Goal: Information Seeking & Learning: Check status

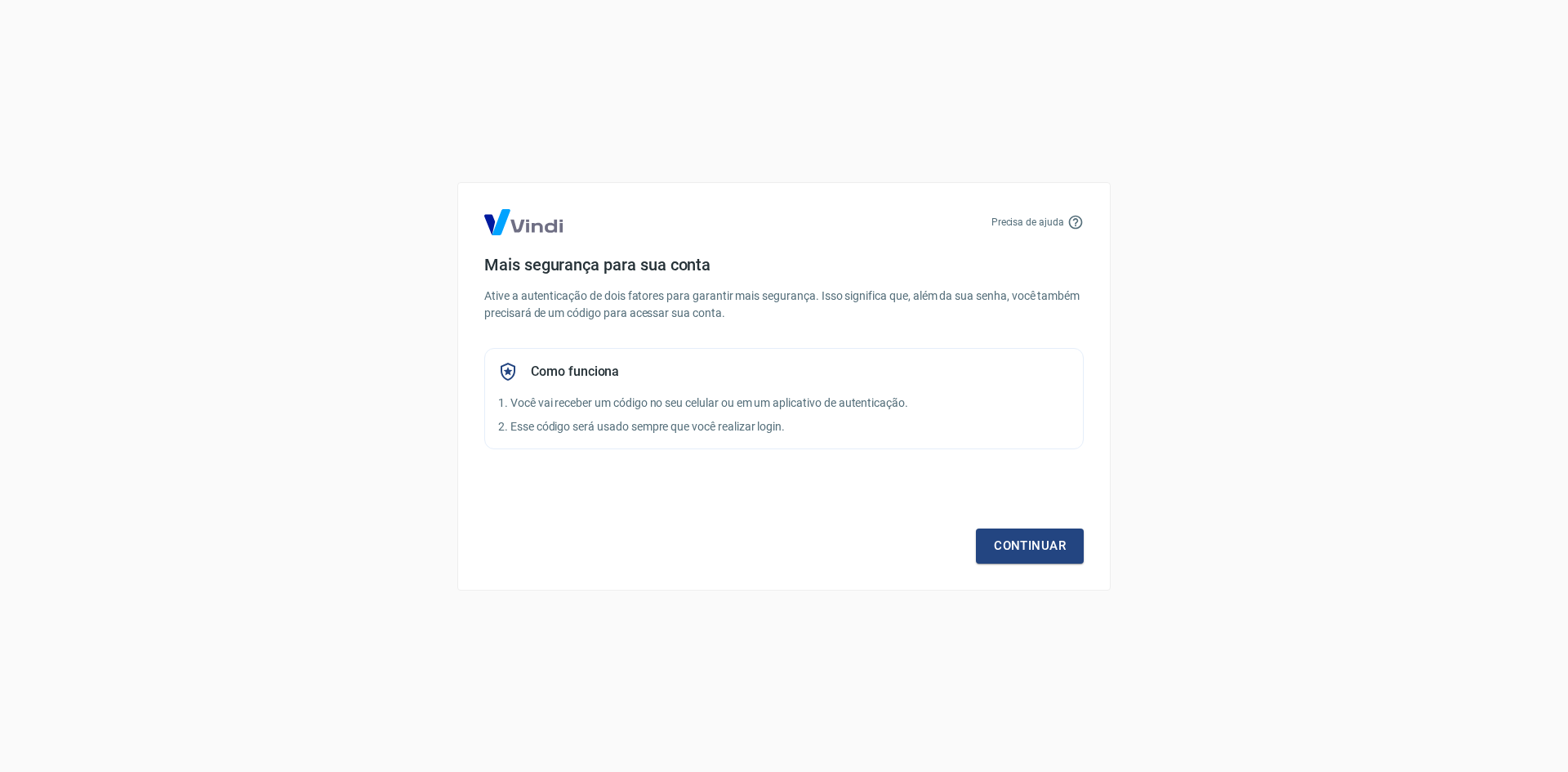
click at [1002, 526] on div "Continuar" at bounding box center [784, 515] width 599 height 94
click at [1013, 543] on link "Continuar" at bounding box center [1029, 545] width 107 height 35
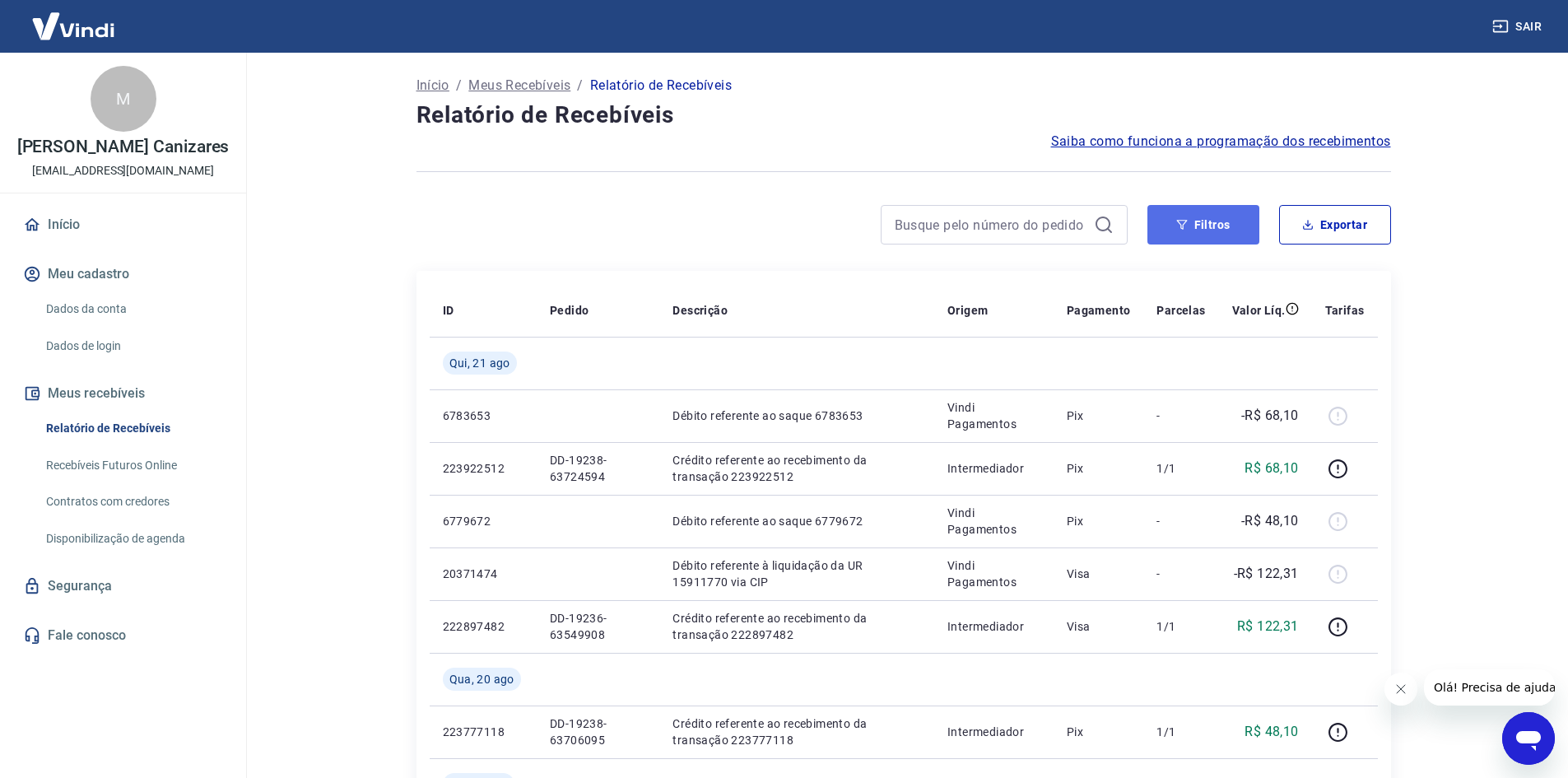
click at [1223, 217] on button "Filtros" at bounding box center [1203, 225] width 112 height 40
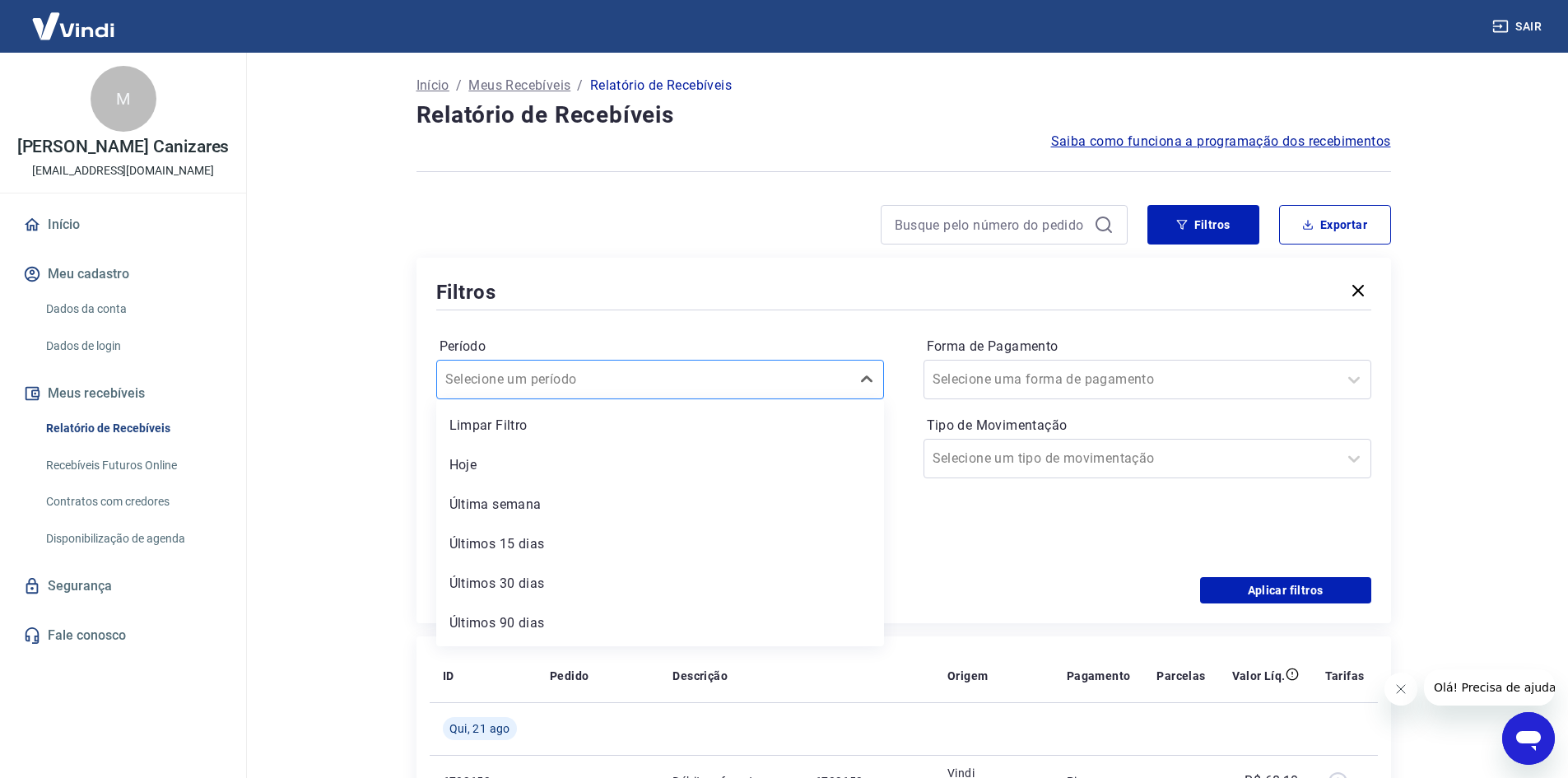
click at [736, 375] on div at bounding box center [643, 379] width 397 height 23
click at [602, 421] on div "Limpar Filtro" at bounding box center [660, 425] width 448 height 33
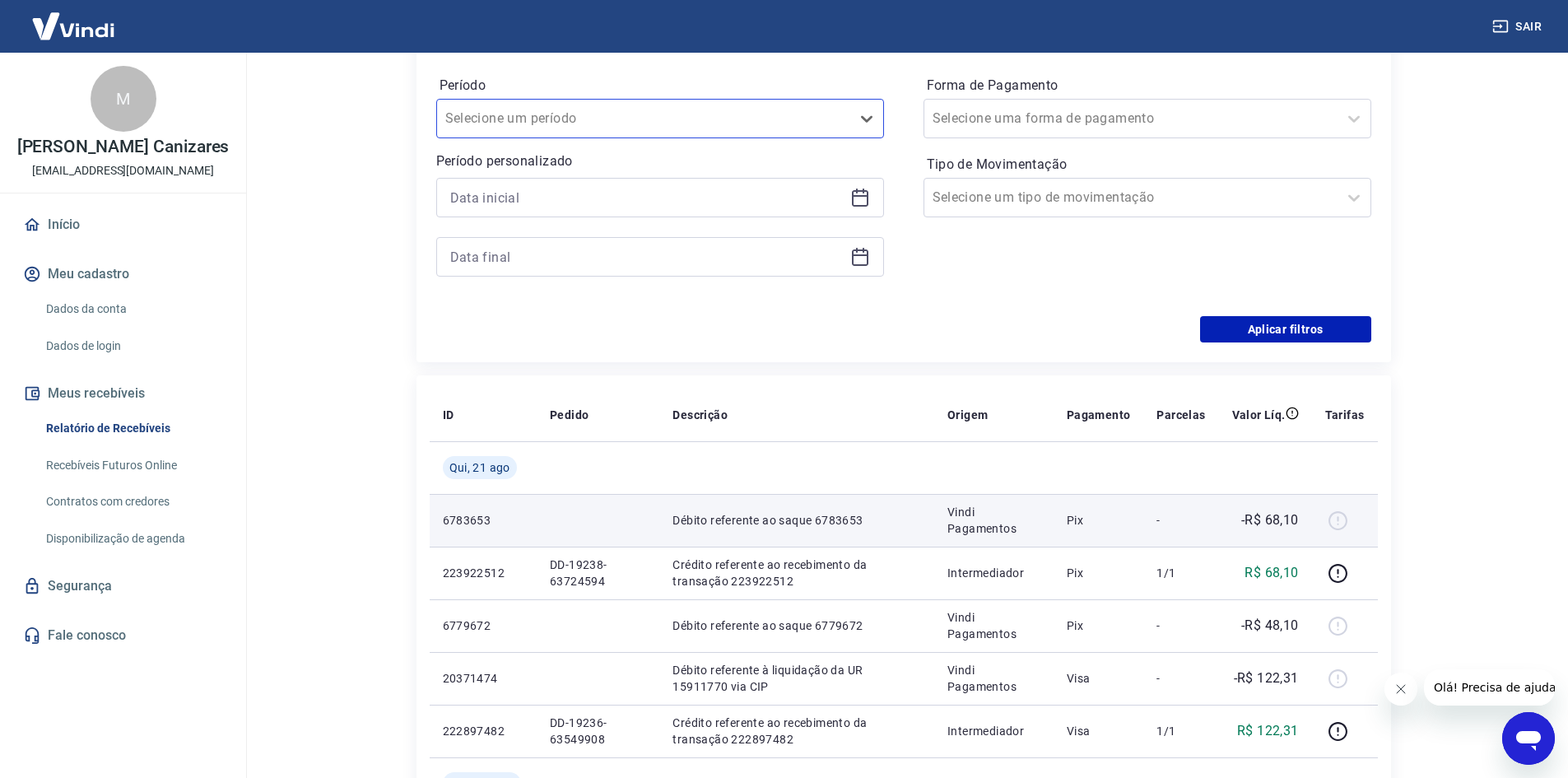
scroll to position [82, 0]
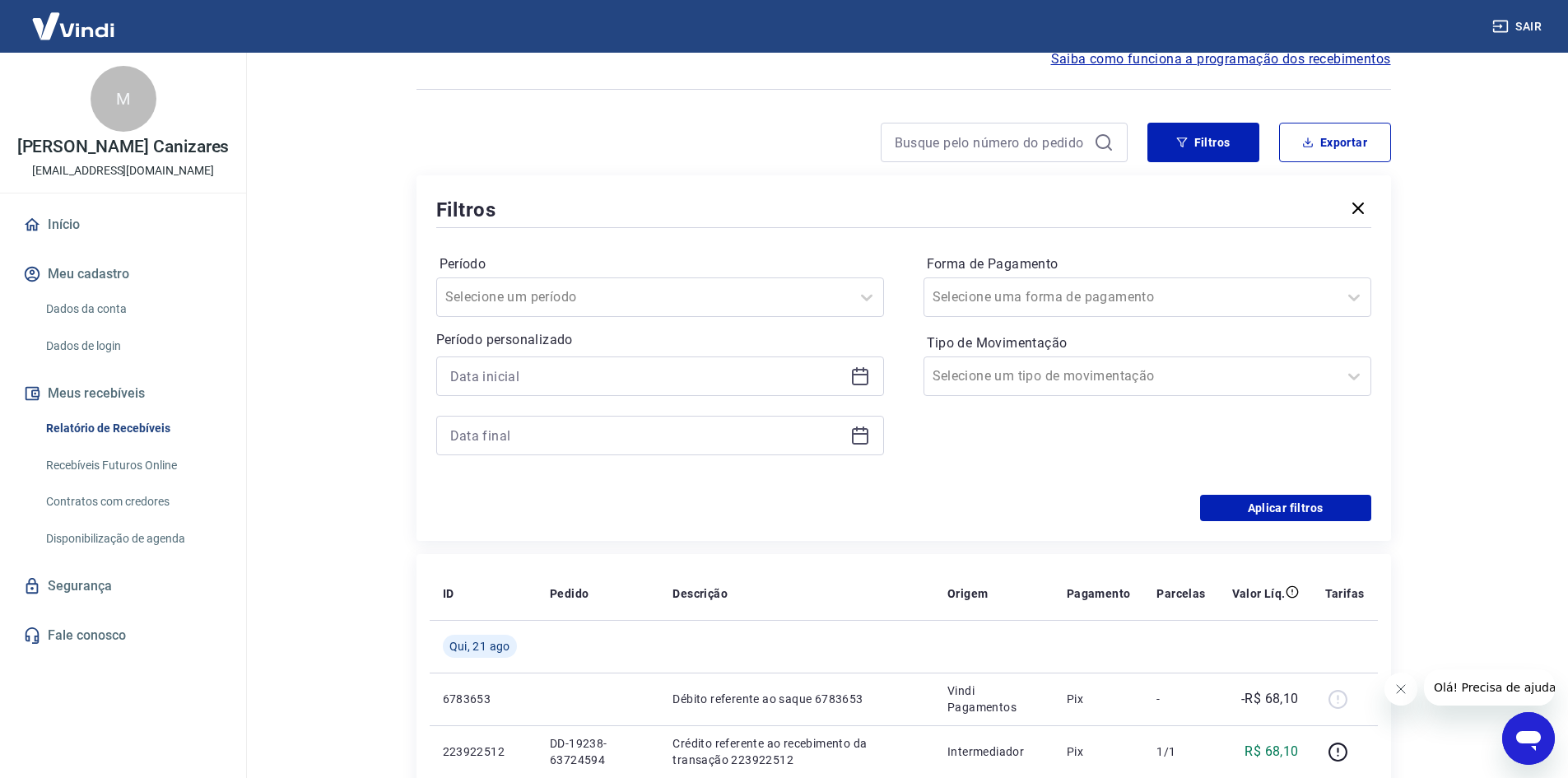
click at [864, 373] on icon at bounding box center [860, 374] width 16 height 2
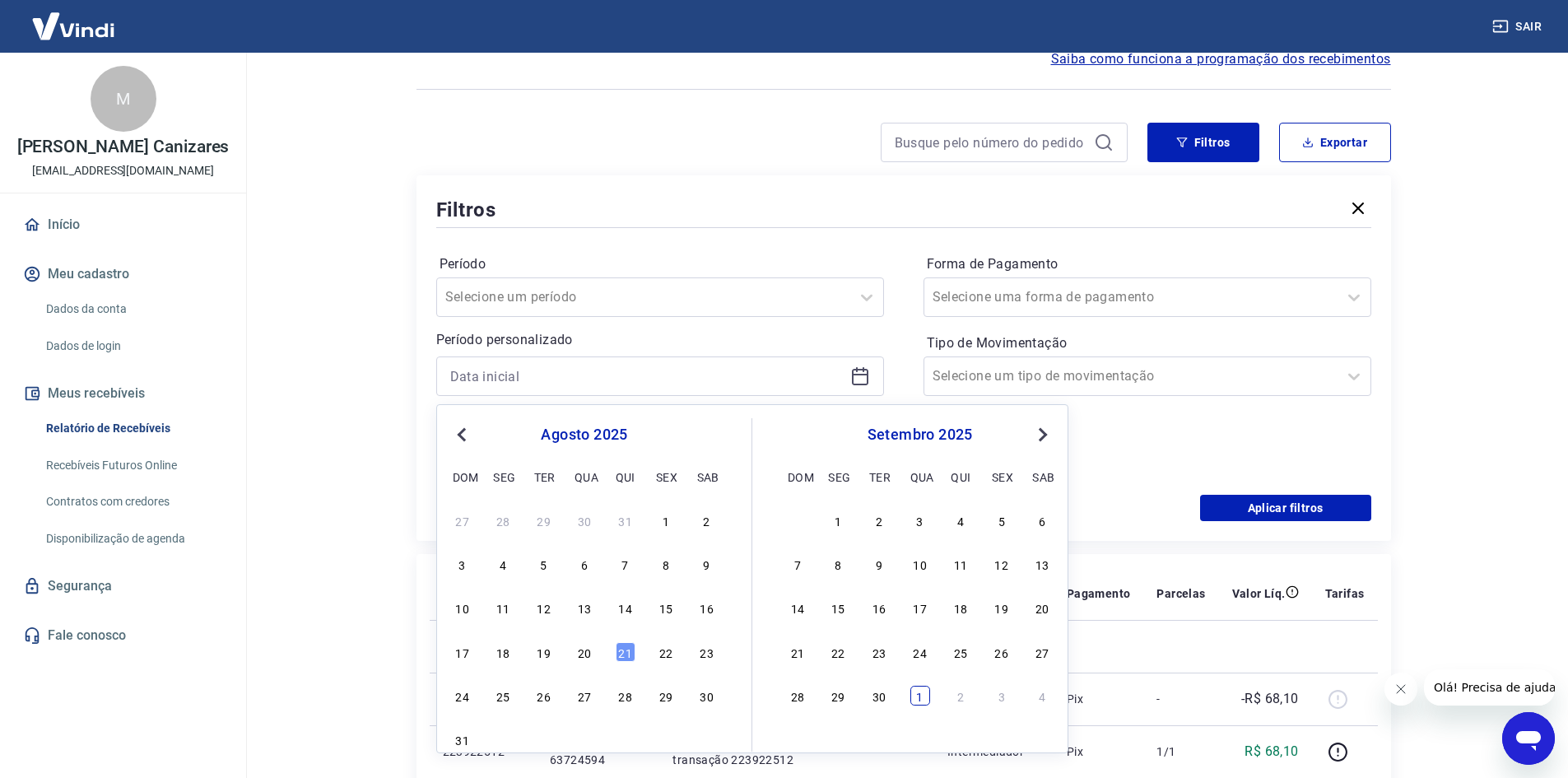
click at [926, 690] on div "1" at bounding box center [920, 695] width 20 height 20
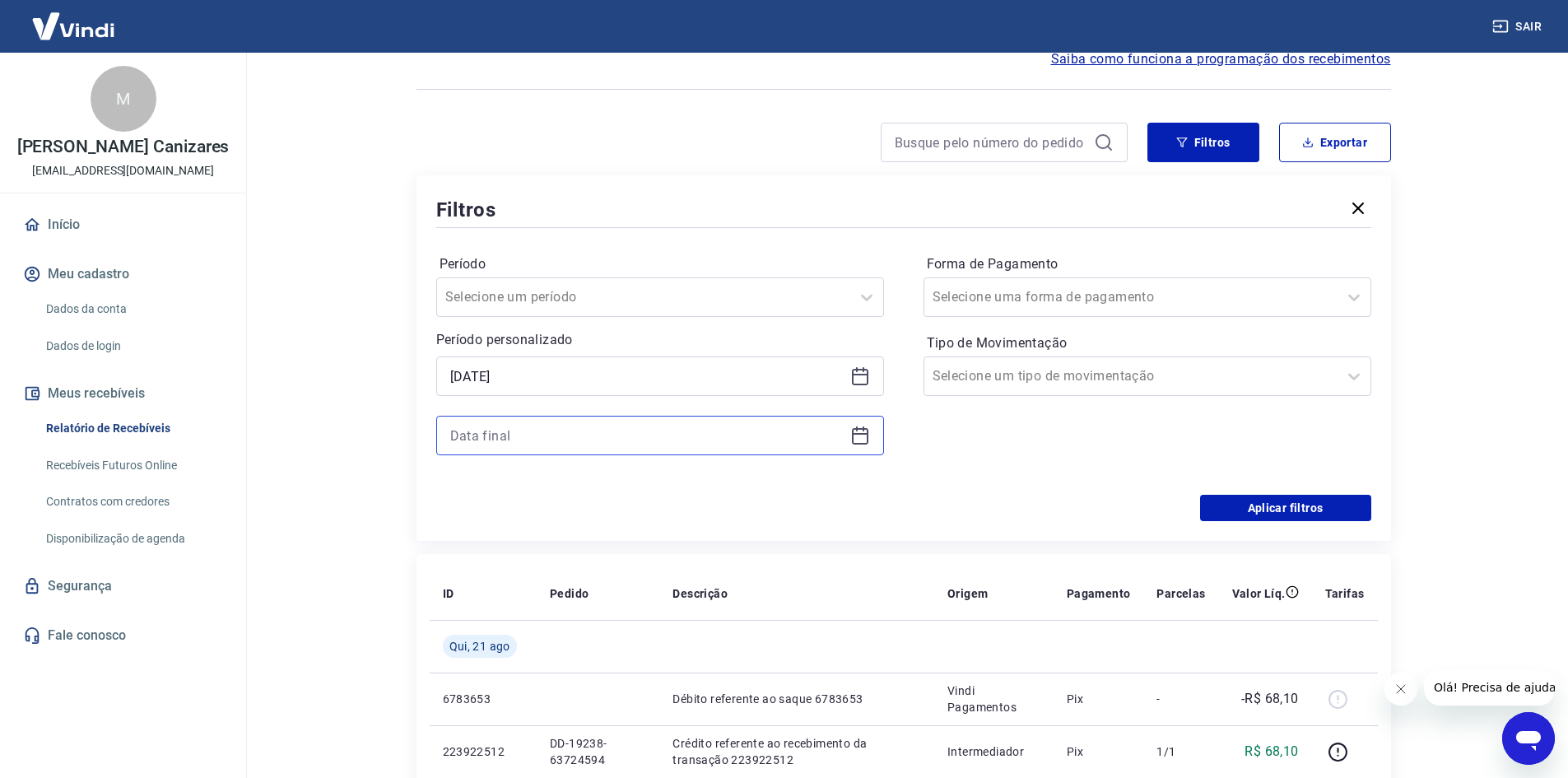
click at [642, 438] on input at bounding box center [647, 436] width 393 height 24
click at [641, 506] on div "Aplicar filtros" at bounding box center [904, 508] width 935 height 26
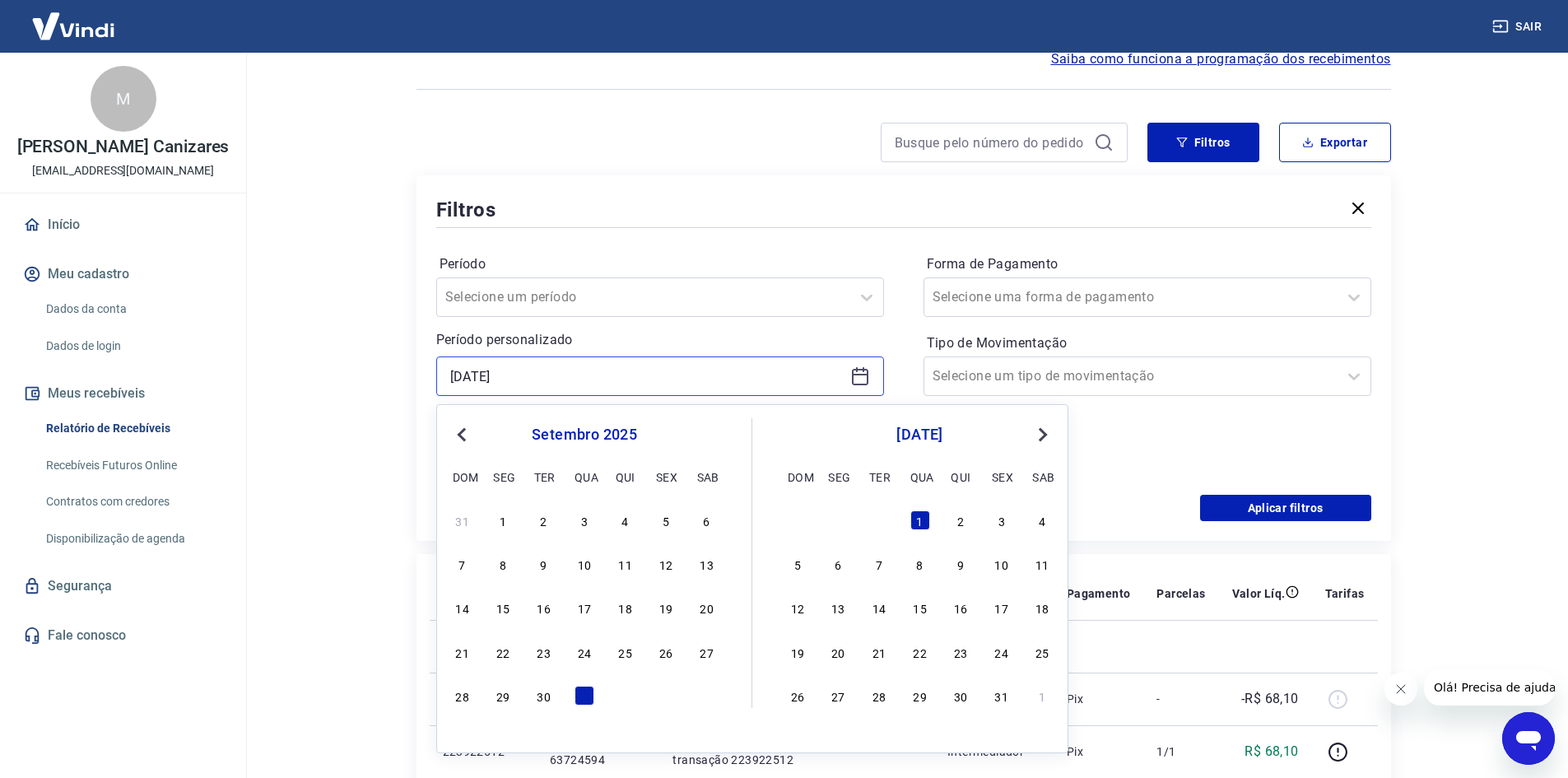
click at [532, 369] on input "[DATE]" at bounding box center [647, 376] width 393 height 24
click at [464, 435] on span "Previous Month" at bounding box center [464, 434] width 0 height 19
click at [655, 523] on div "27 28 29 30 31 1 2" at bounding box center [584, 519] width 268 height 24
click at [661, 519] on div "1" at bounding box center [665, 519] width 20 height 20
type input "[DATE]"
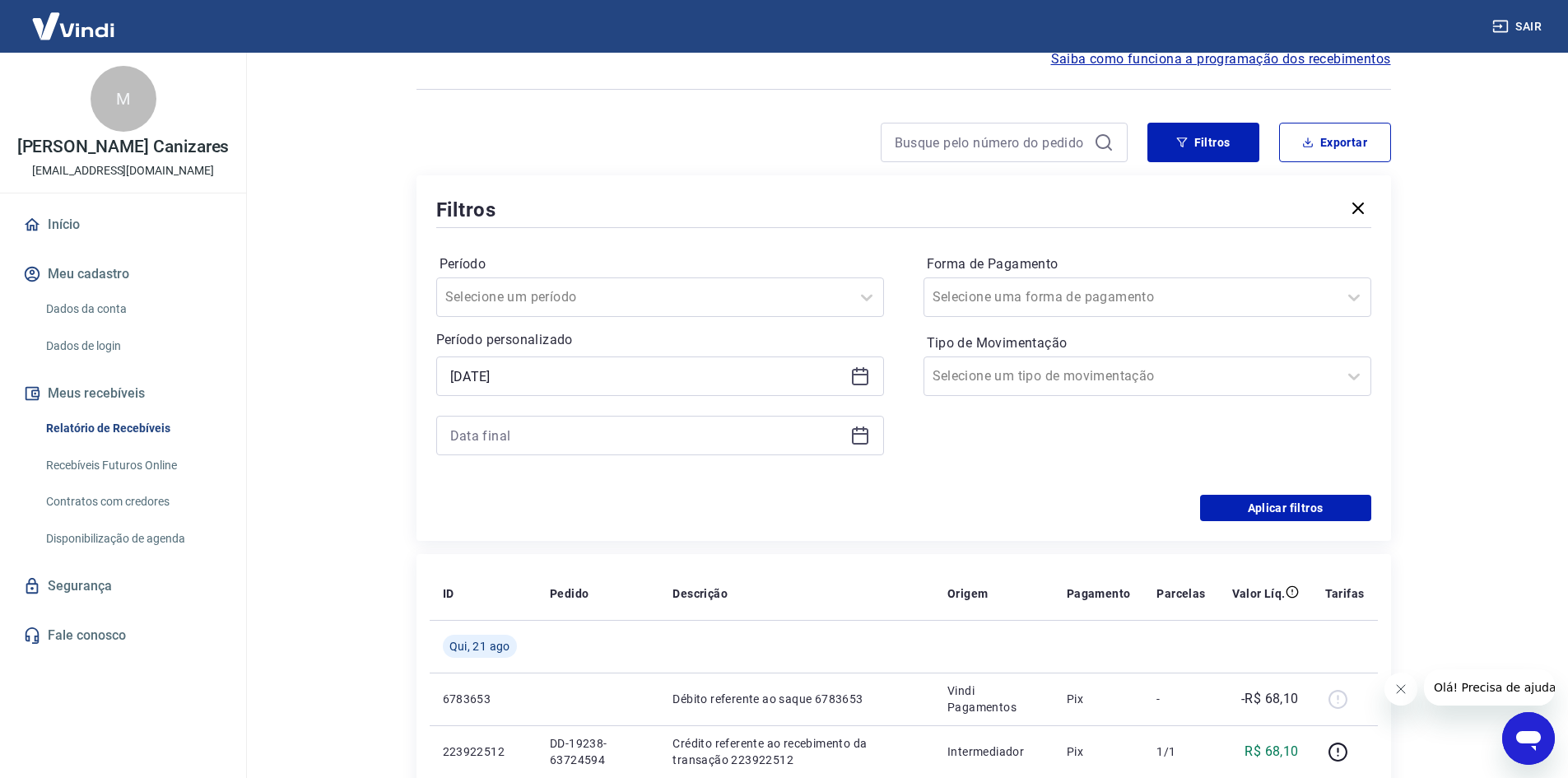
click at [594, 457] on div "Período Selecione um período Período personalizado Selected date: [DATE] [DATE]" at bounding box center [660, 363] width 448 height 224
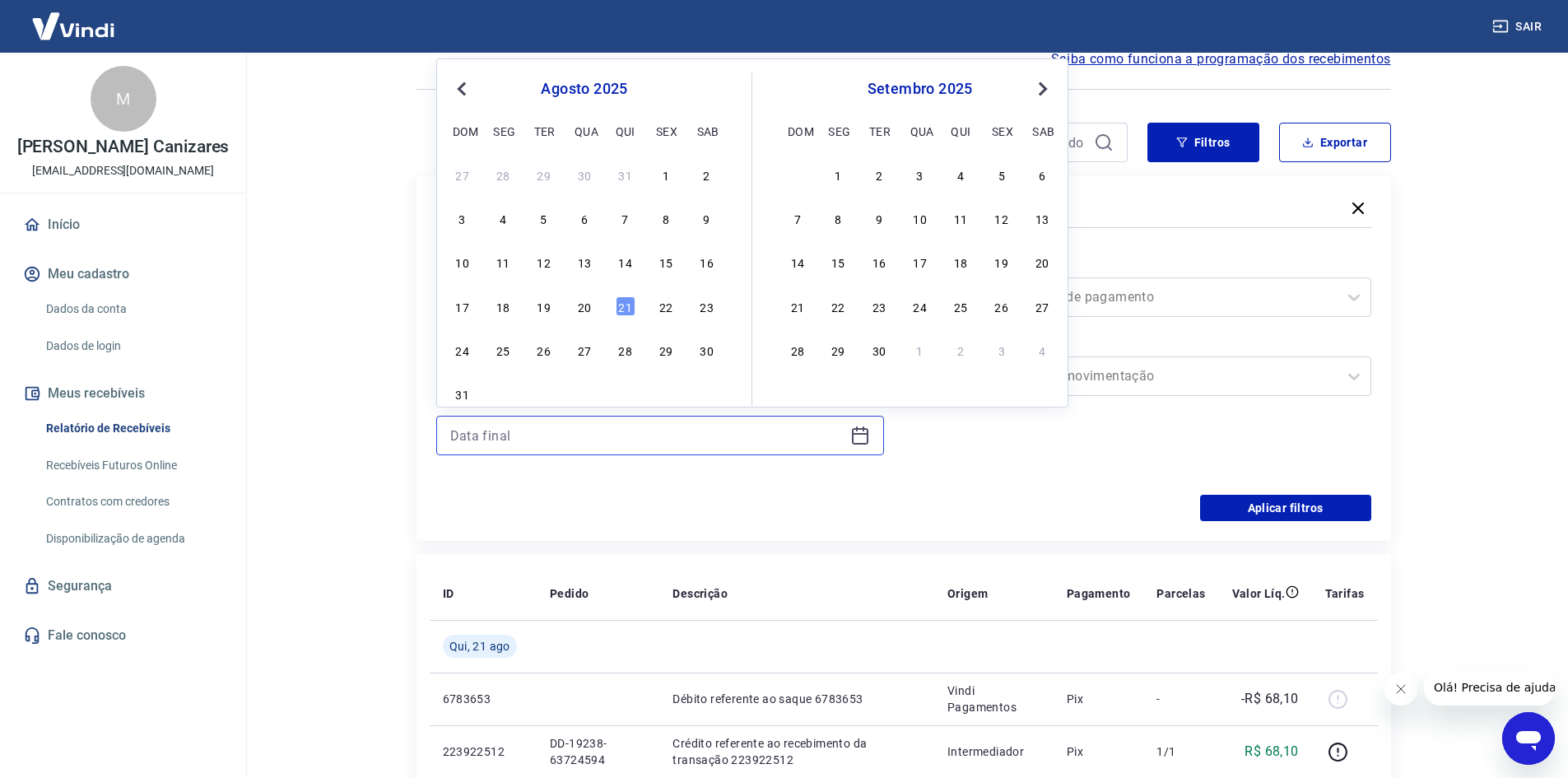
click at [578, 436] on input at bounding box center [647, 436] width 393 height 24
click at [572, 286] on div "27 28 29 30 31 1 2 3 4 5 6 7 8 9 10 11 12 13 14 15 16 17 18 19 20 21 22 23 24 2…" at bounding box center [584, 283] width 268 height 244
drag, startPoint x: 581, startPoint y: 299, endPoint x: 647, endPoint y: 430, distance: 146.7
click at [582, 300] on div "20" at bounding box center [584, 306] width 20 height 20
type input "[DATE]"
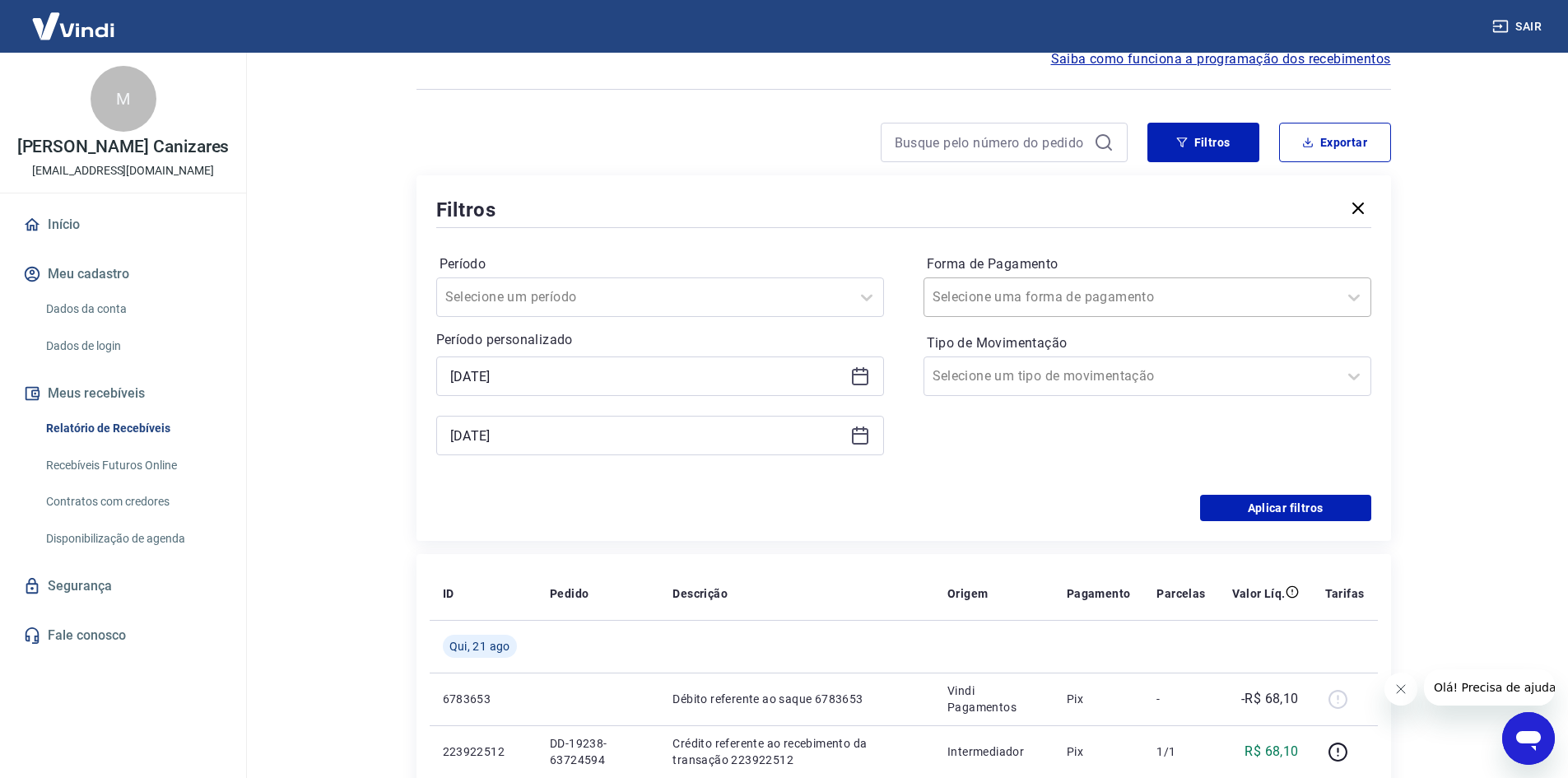
click at [1125, 299] on div at bounding box center [1131, 297] width 397 height 23
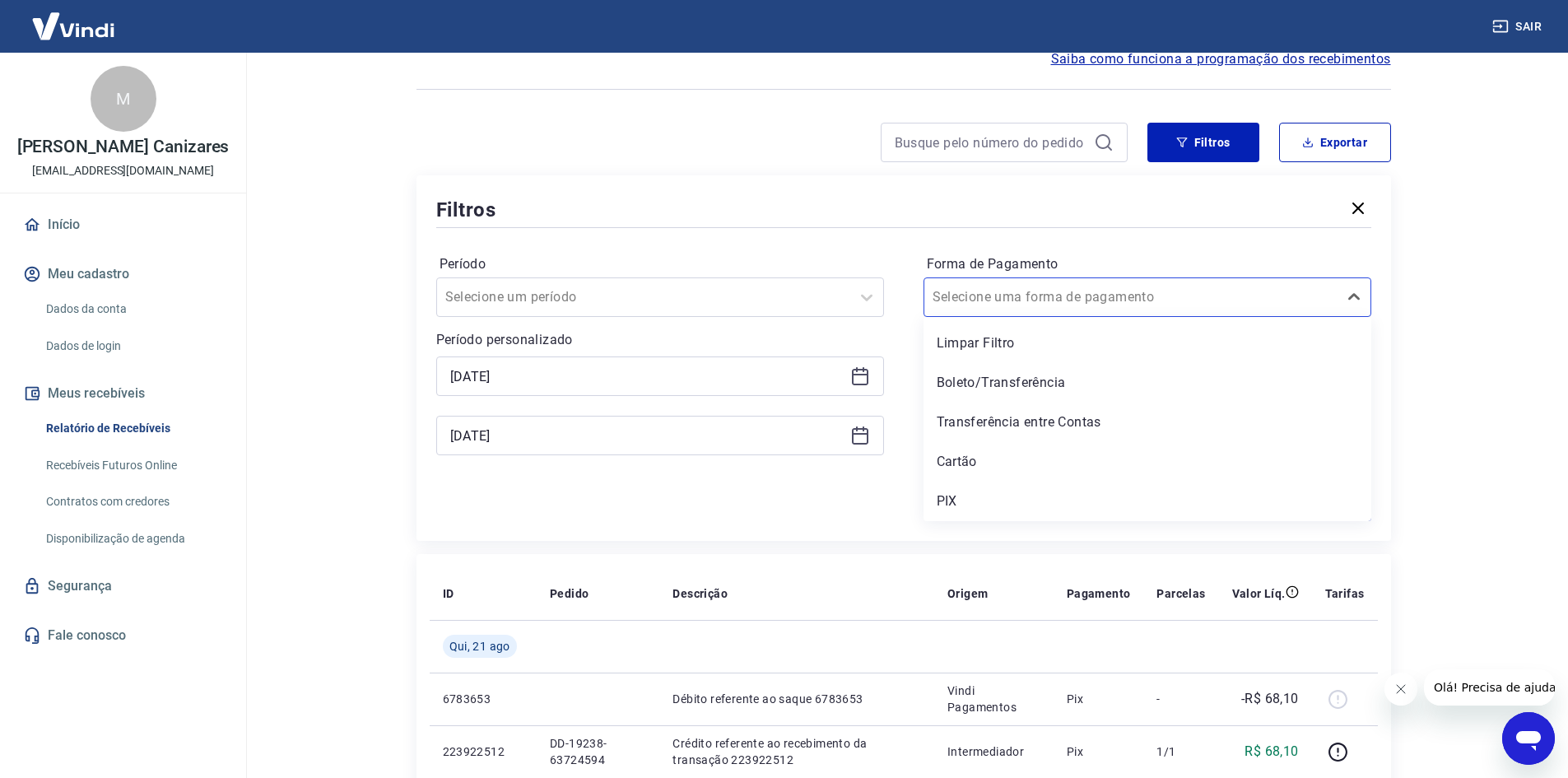
click at [775, 499] on div "Aplicar filtros" at bounding box center [904, 508] width 935 height 26
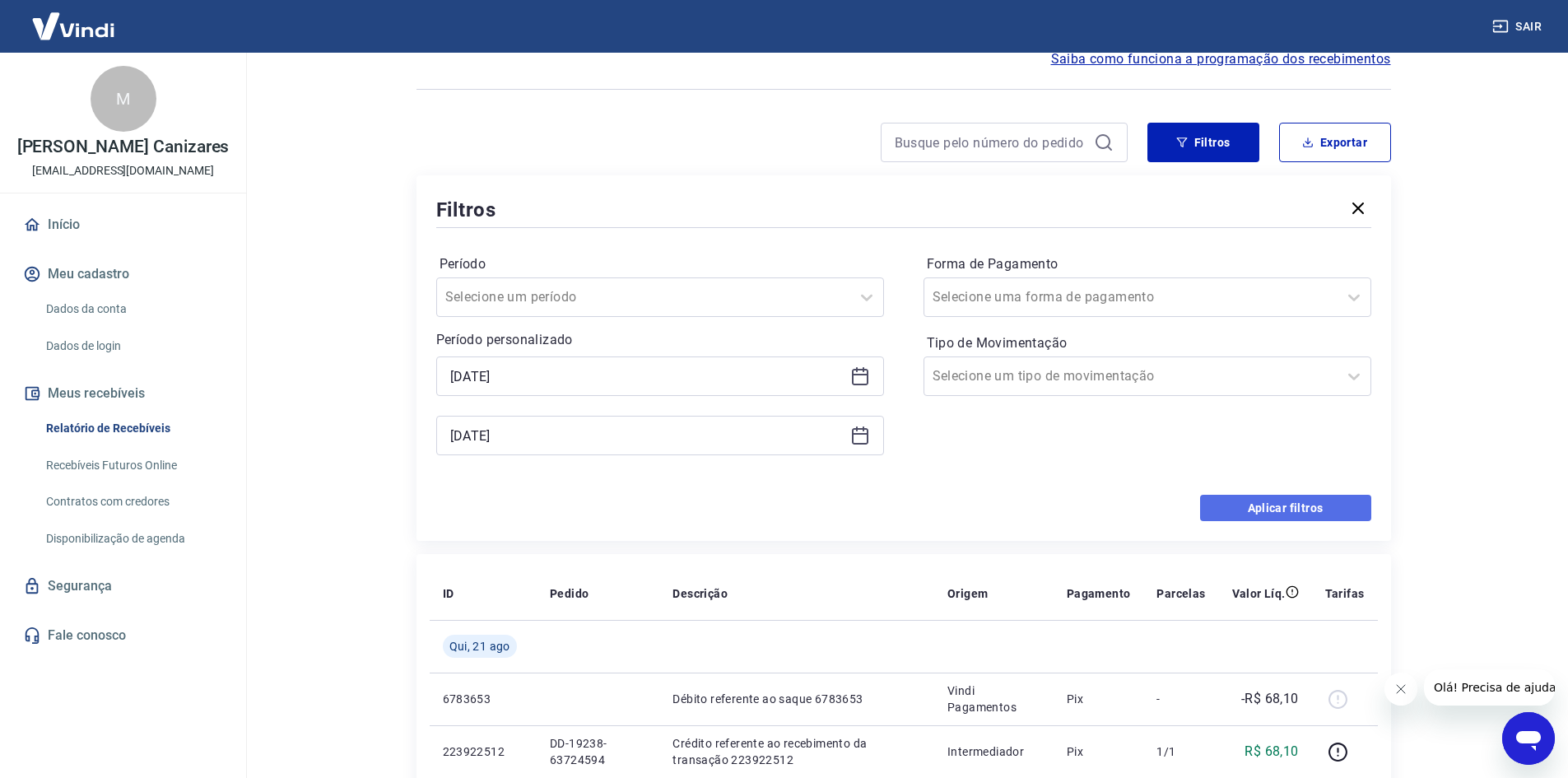
click at [1271, 509] on button "Aplicar filtros" at bounding box center [1286, 508] width 171 height 26
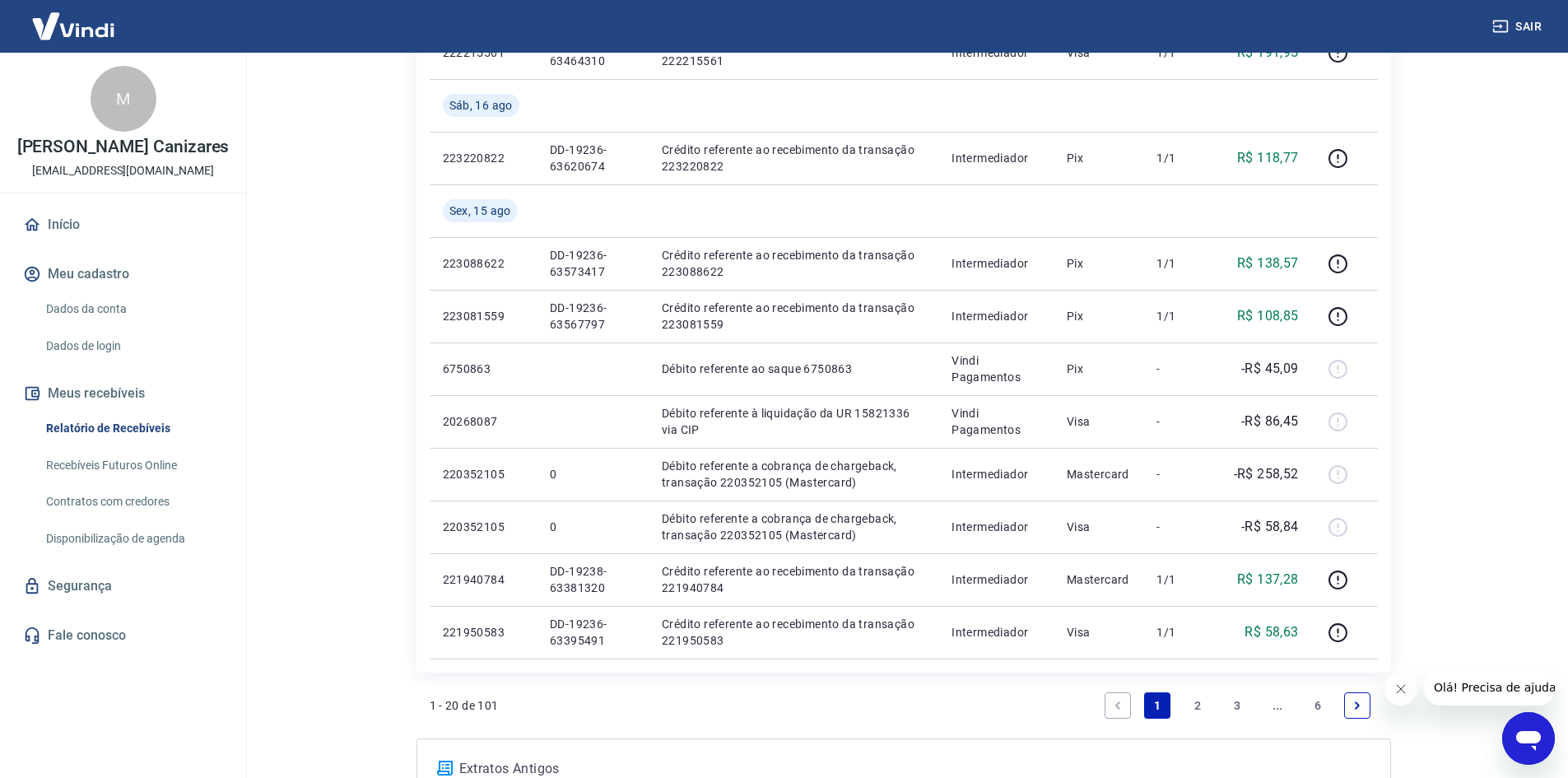
scroll to position [1199, 0]
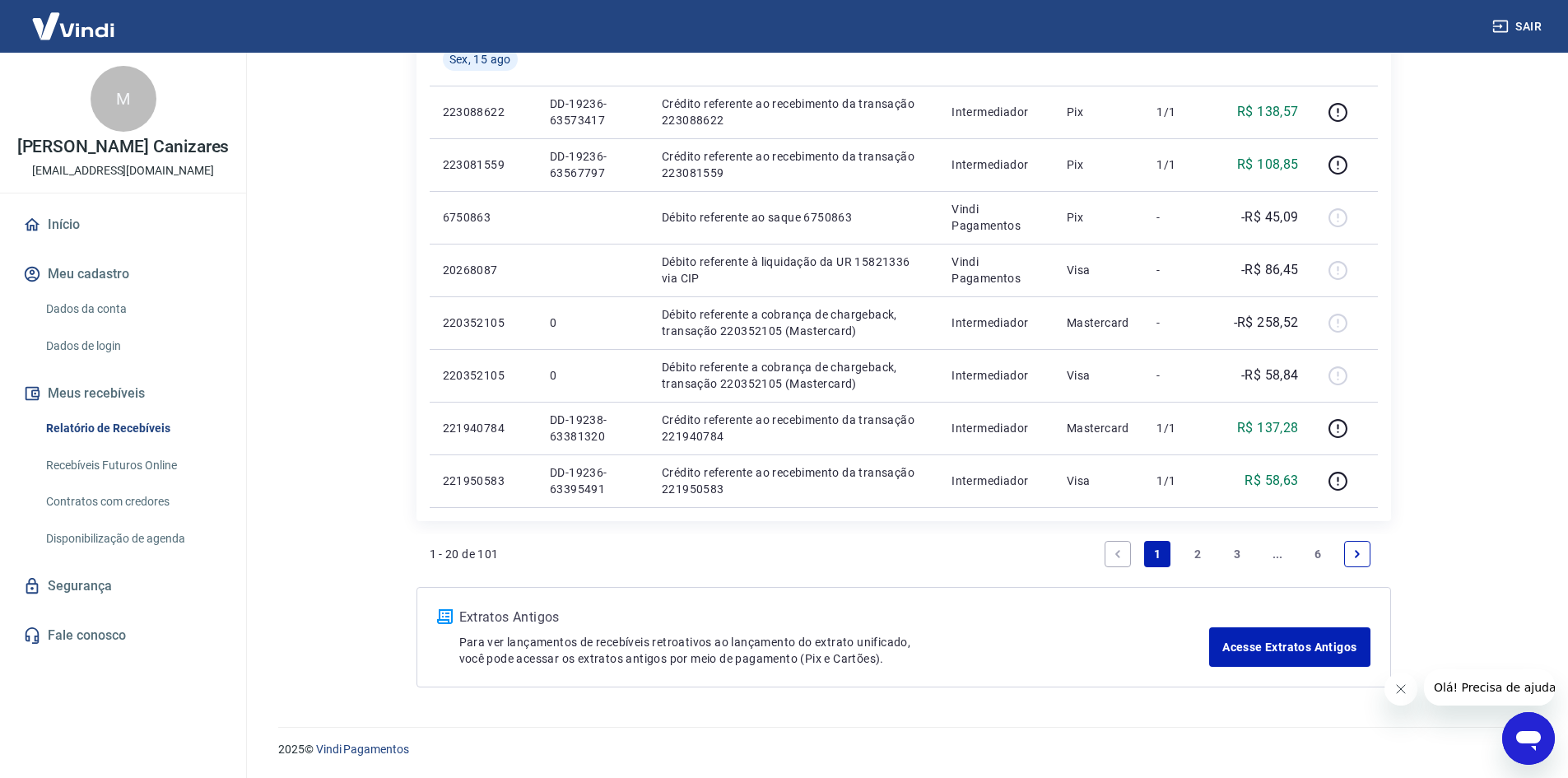
click at [1320, 555] on link "6" at bounding box center [1318, 554] width 26 height 26
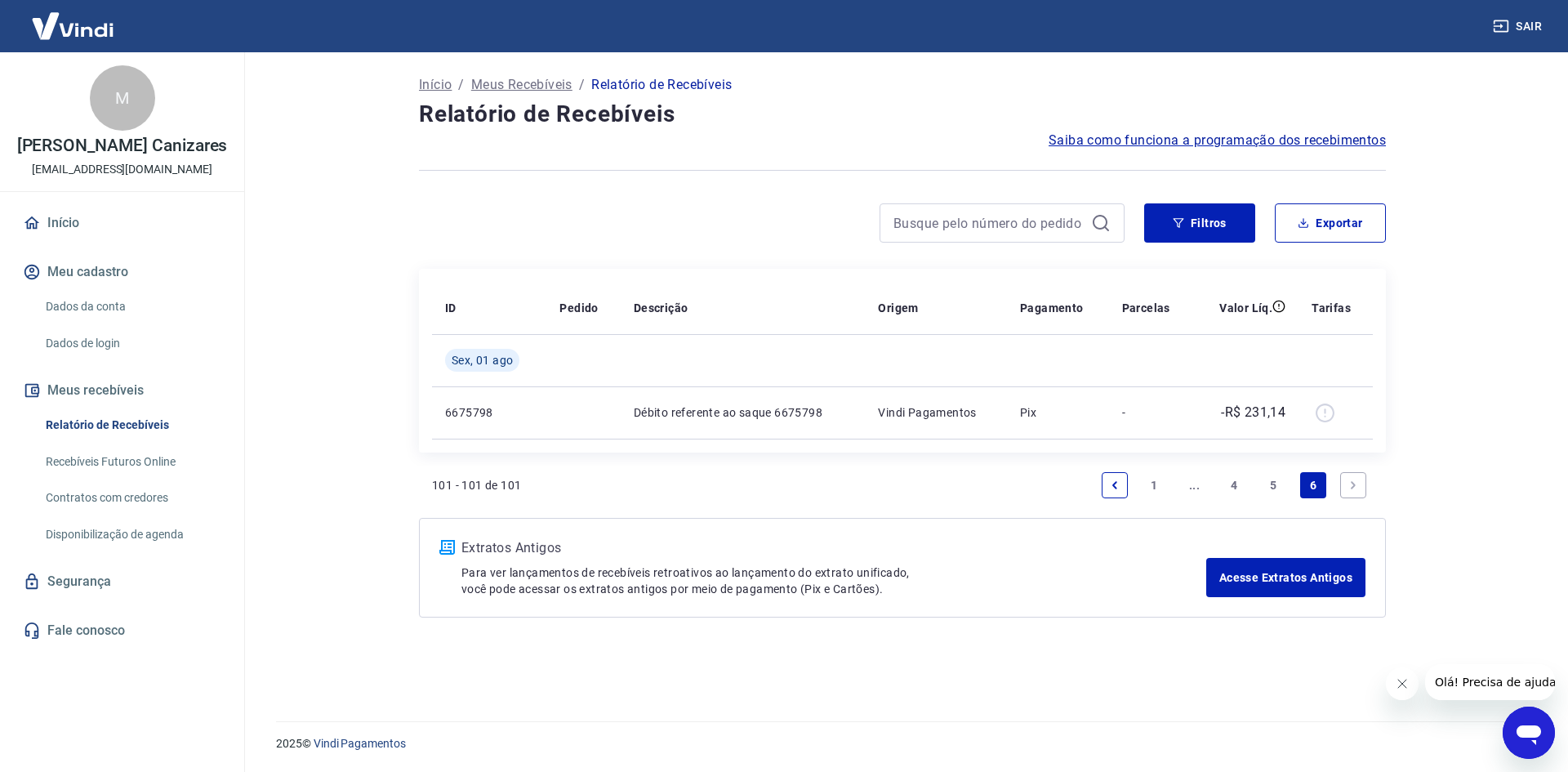
click at [1279, 484] on link "5" at bounding box center [1274, 485] width 26 height 26
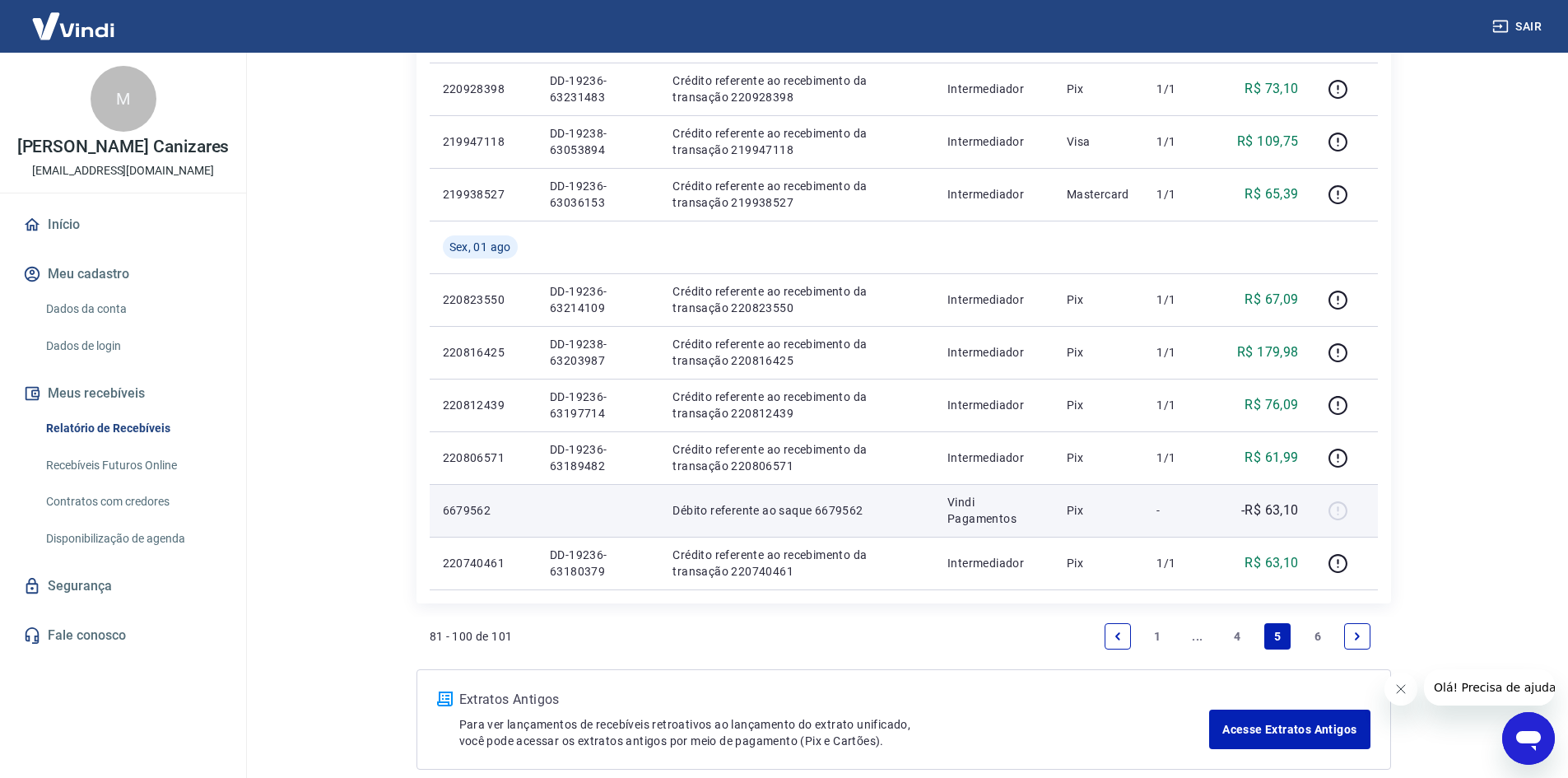
scroll to position [1147, 0]
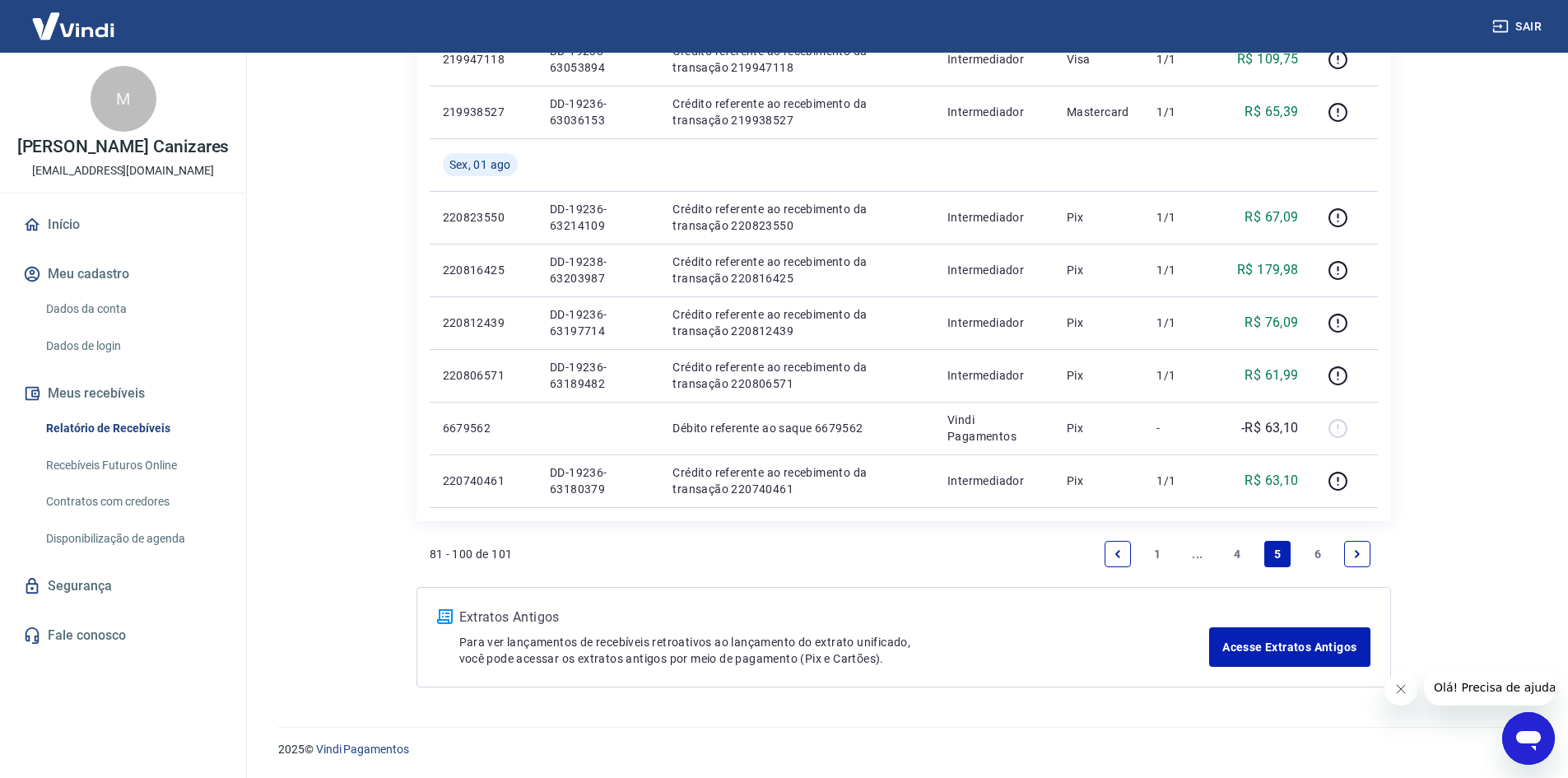
click at [1245, 550] on link "4" at bounding box center [1237, 554] width 26 height 26
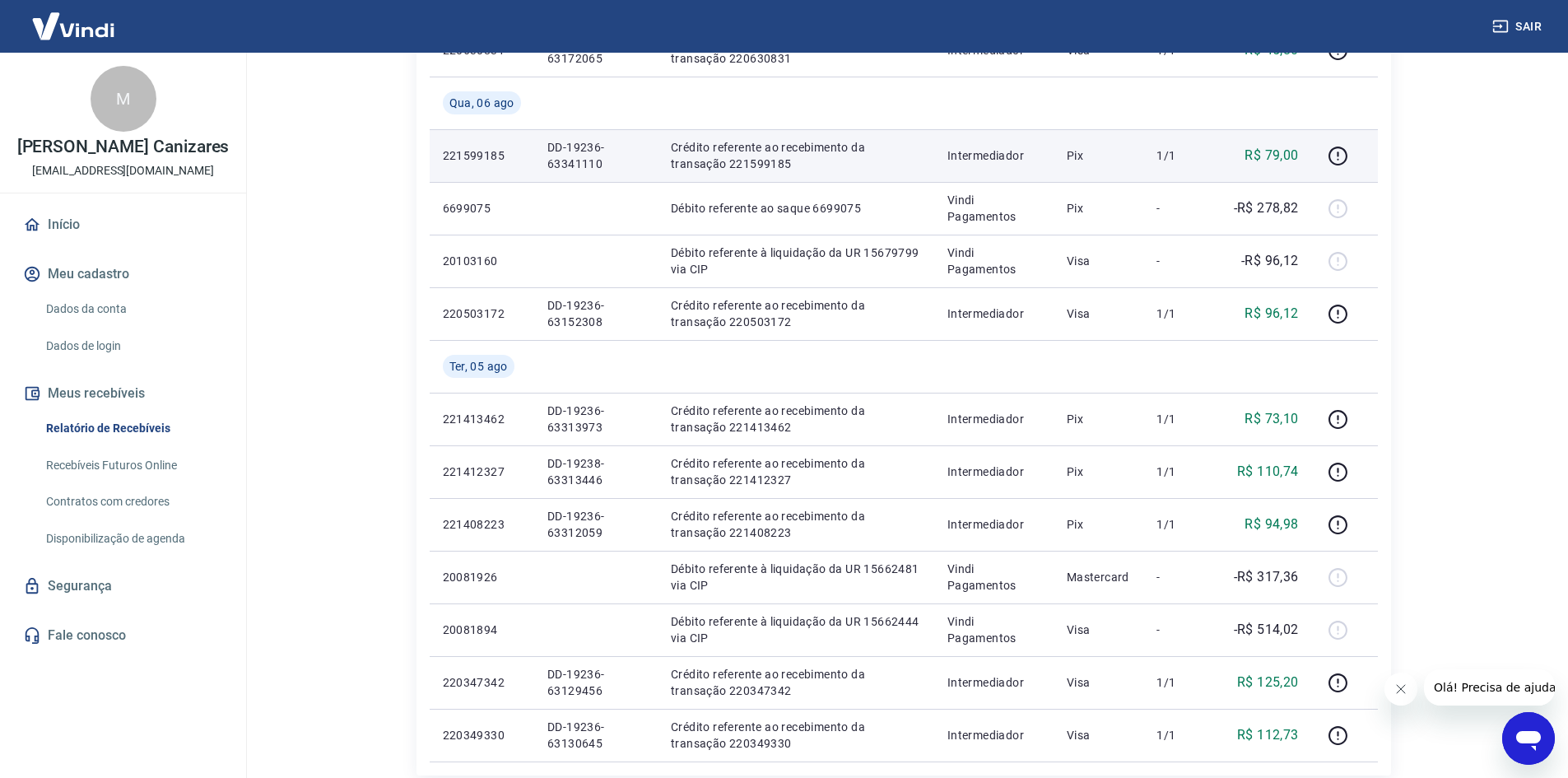
scroll to position [1094, 0]
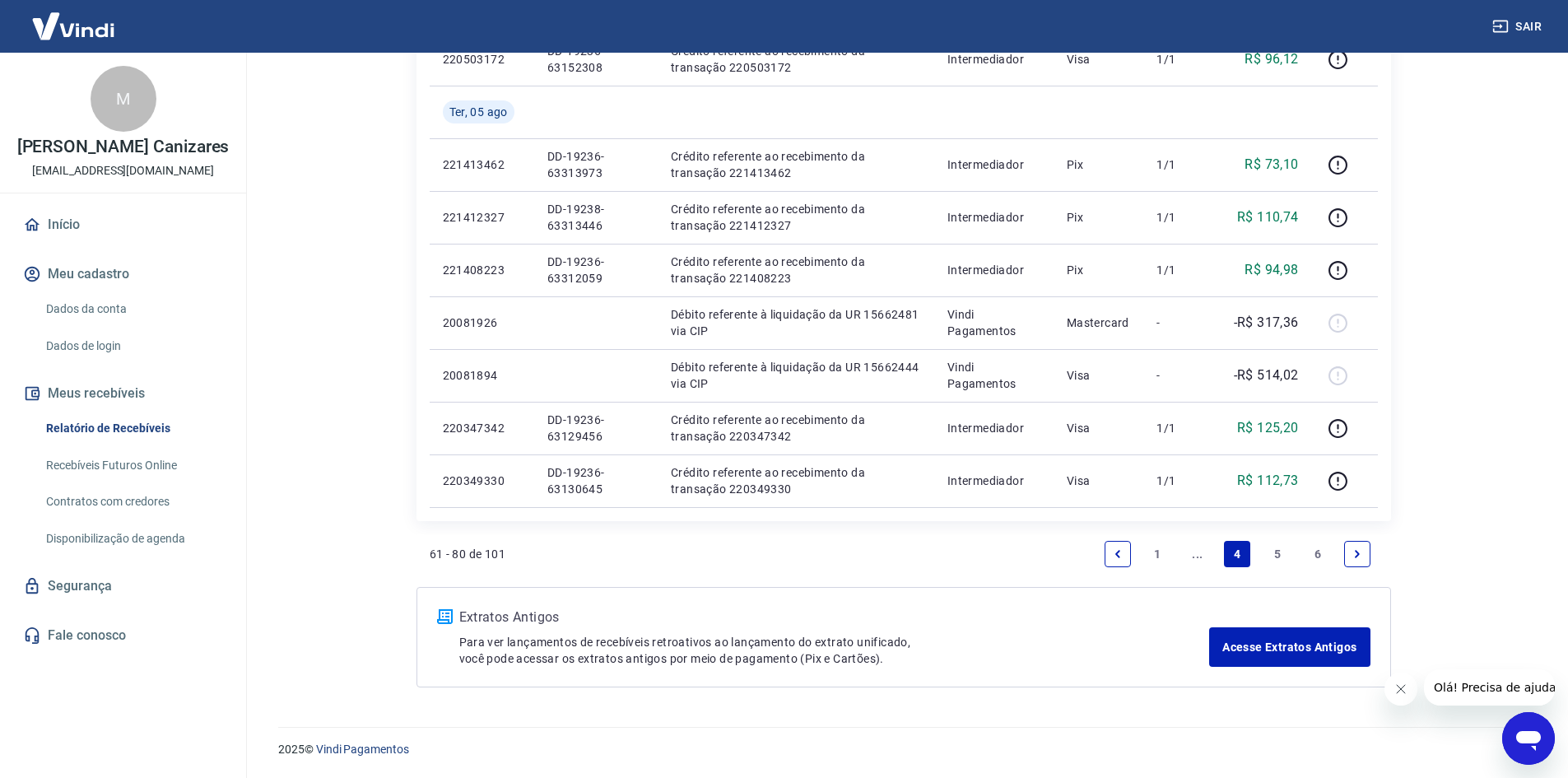
click at [1319, 563] on link "6" at bounding box center [1318, 554] width 26 height 26
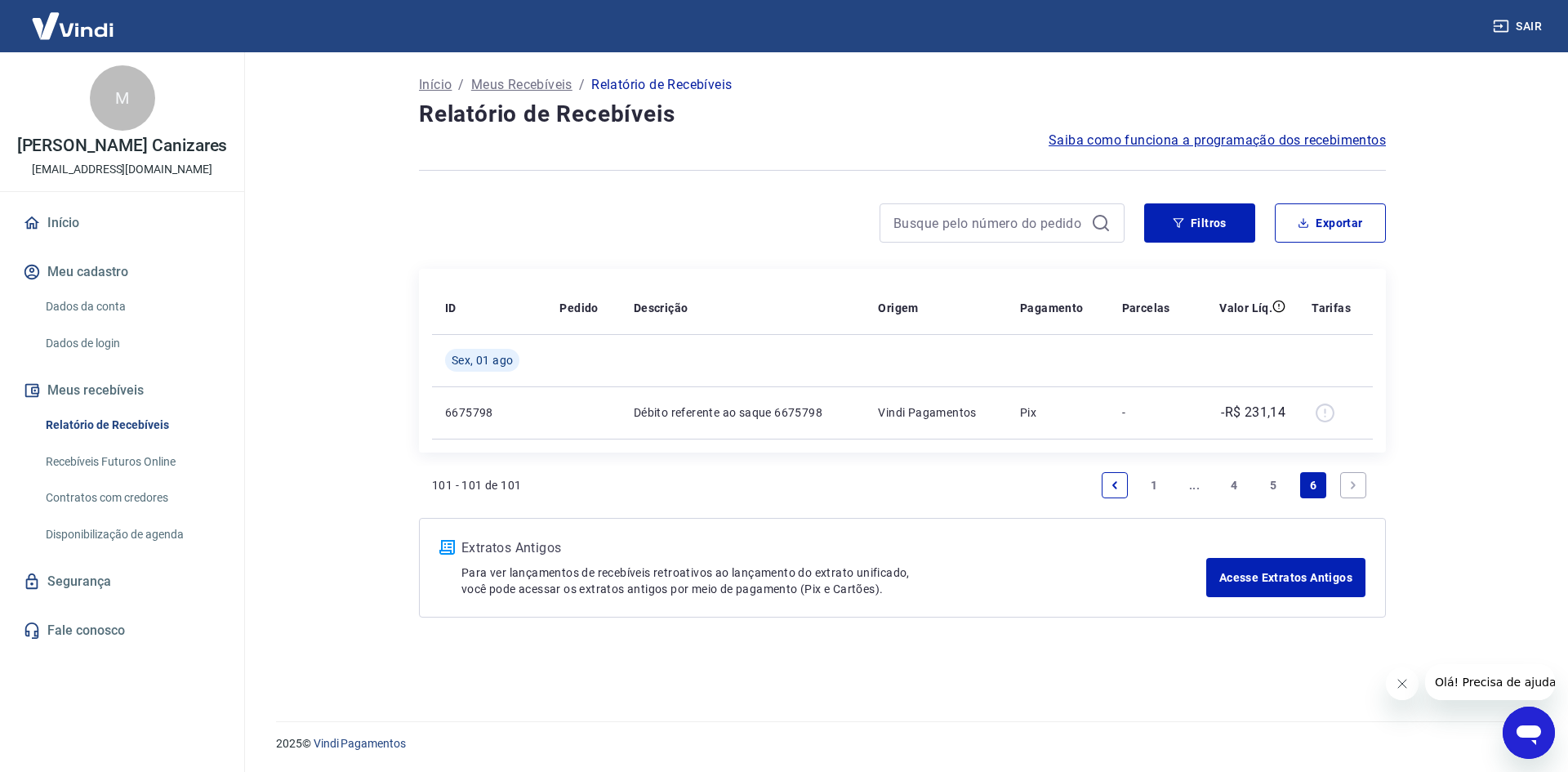
click at [1267, 487] on link "5" at bounding box center [1274, 485] width 26 height 26
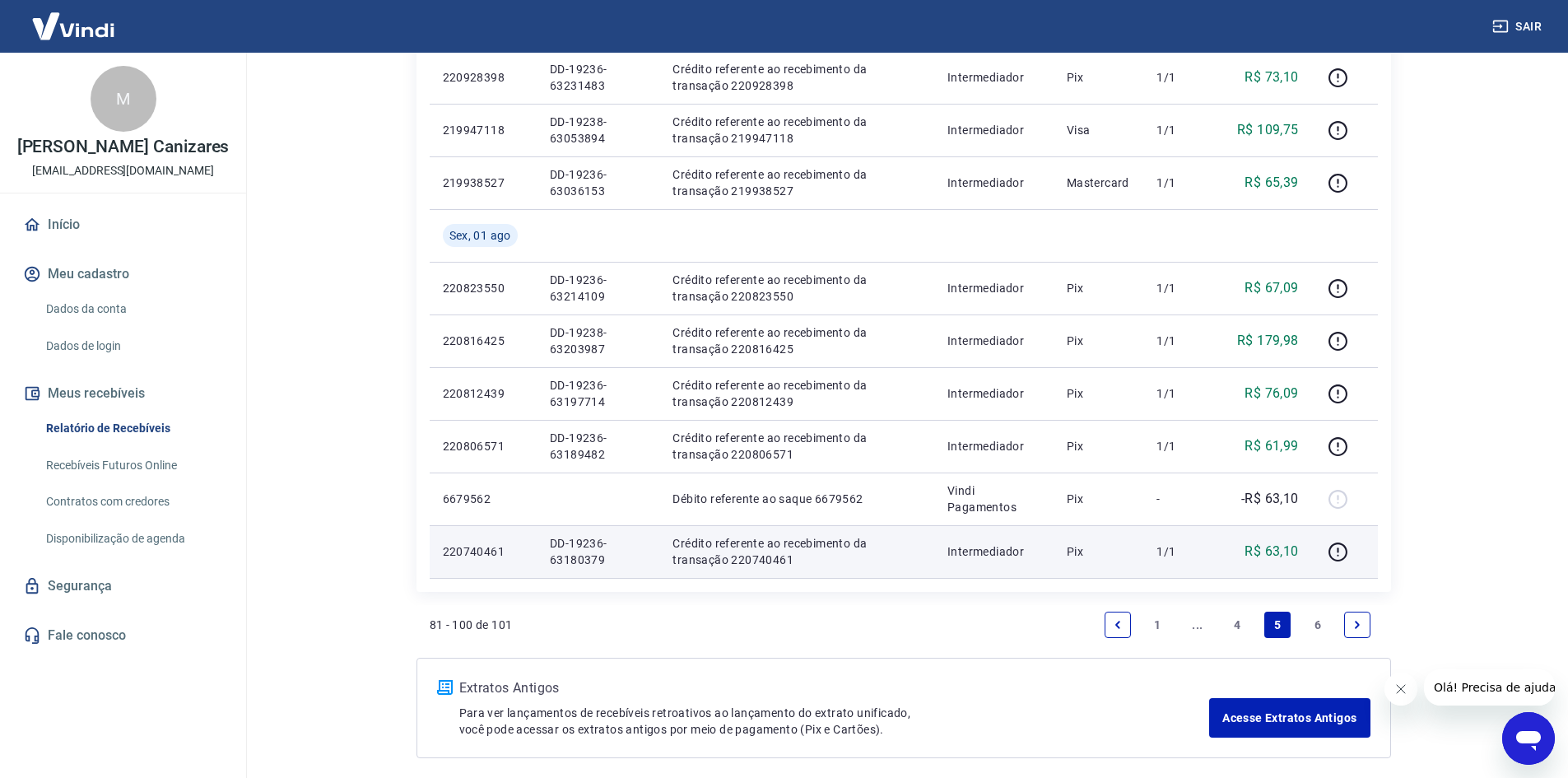
scroll to position [1147, 0]
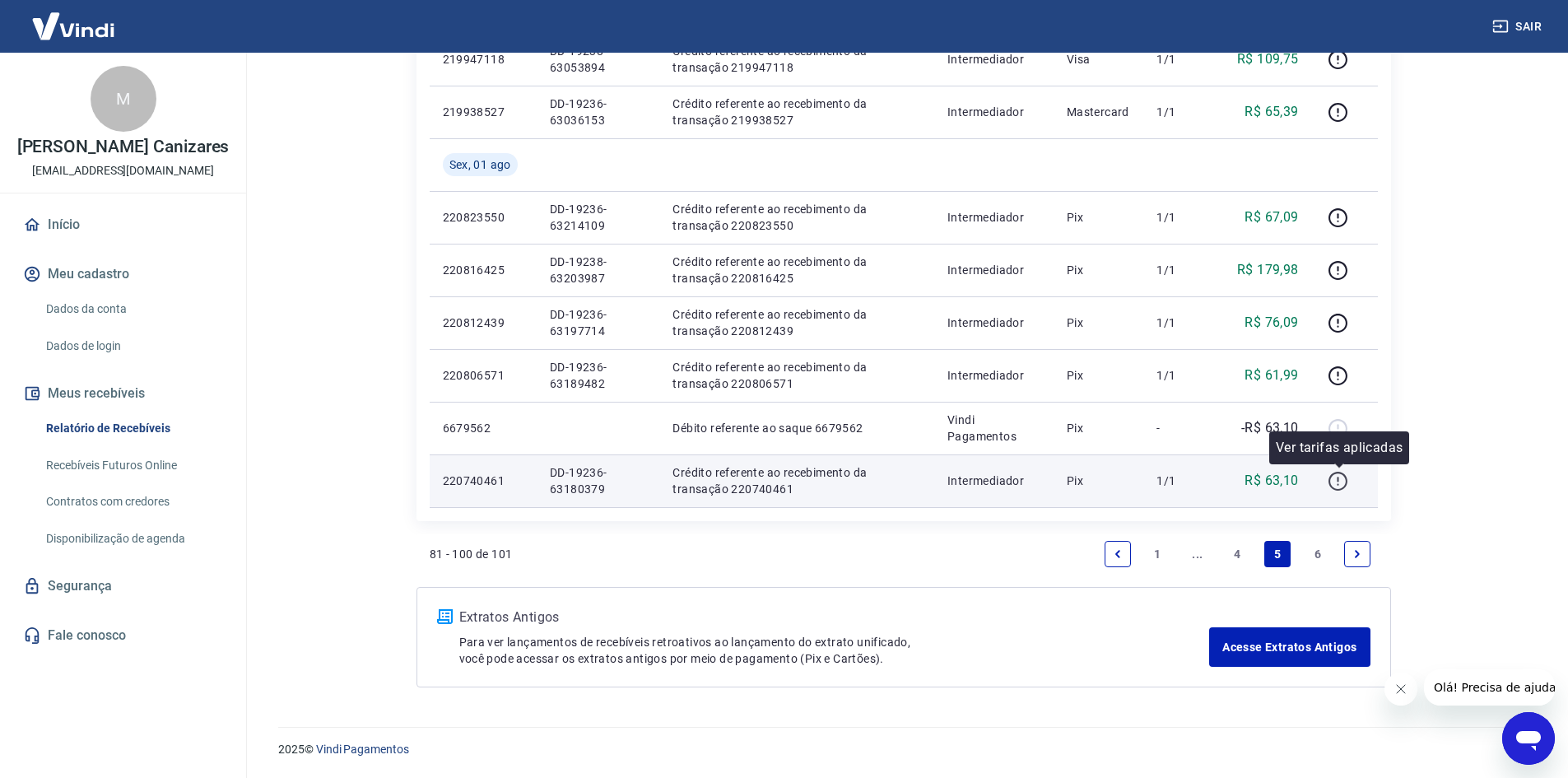
click at [1339, 488] on icon "button" at bounding box center [1338, 481] width 21 height 21
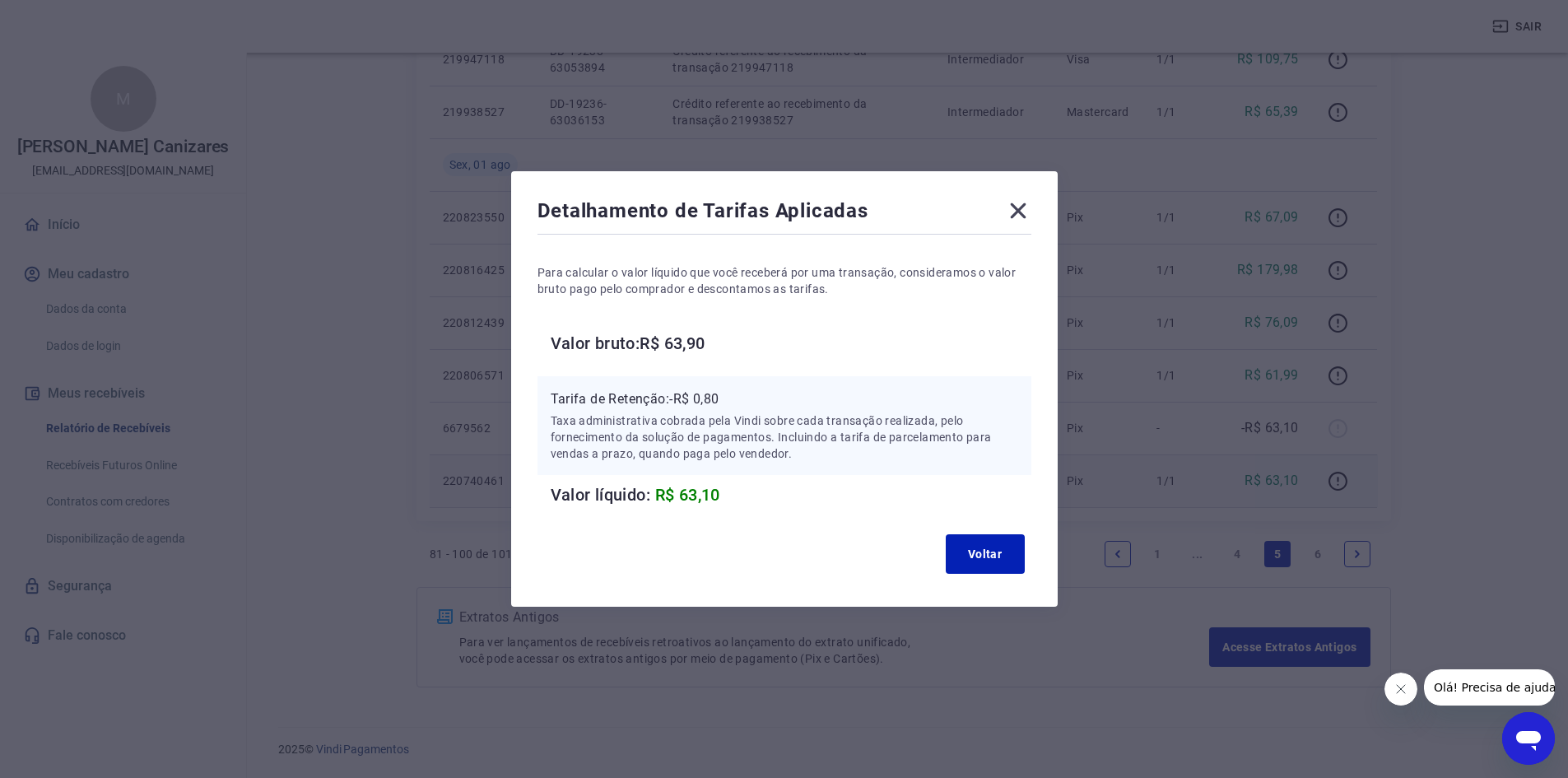
click at [1040, 199] on div "Detalhamento de Tarifas Aplicadas Para calcular o valor líquido que você recebe…" at bounding box center [784, 389] width 546 height 436
click at [1022, 200] on icon at bounding box center [1018, 211] width 26 height 26
